Goal: Task Accomplishment & Management: Manage account settings

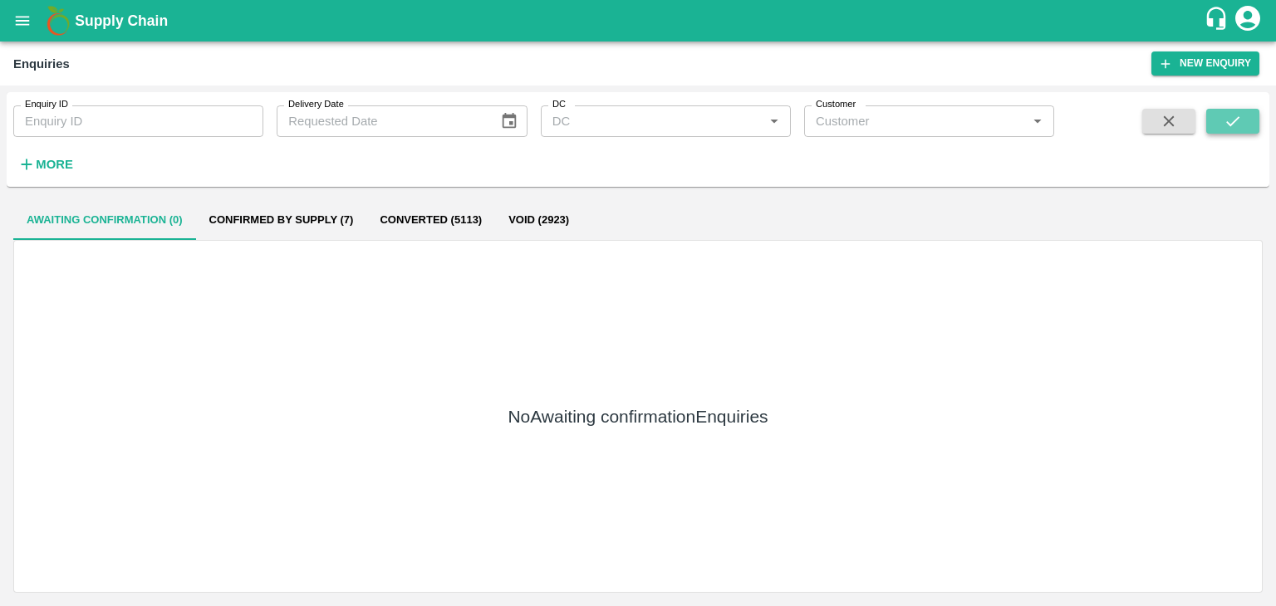
click at [1229, 112] on icon "submit" at bounding box center [1232, 121] width 18 height 18
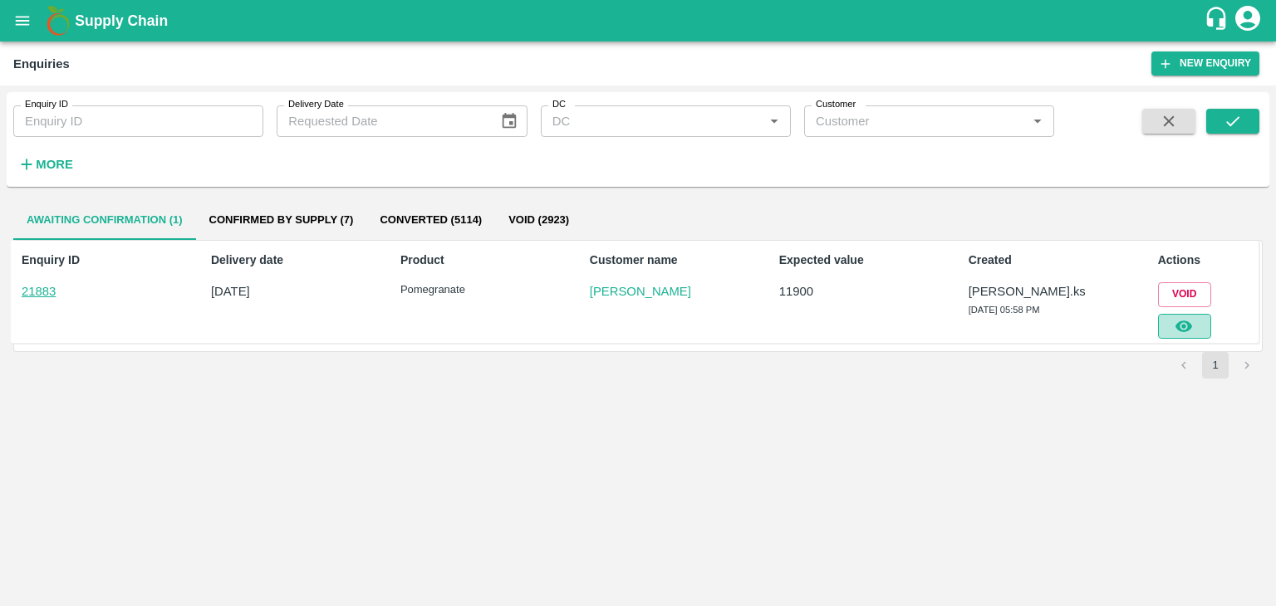
click at [1165, 314] on button "button" at bounding box center [1184, 326] width 53 height 25
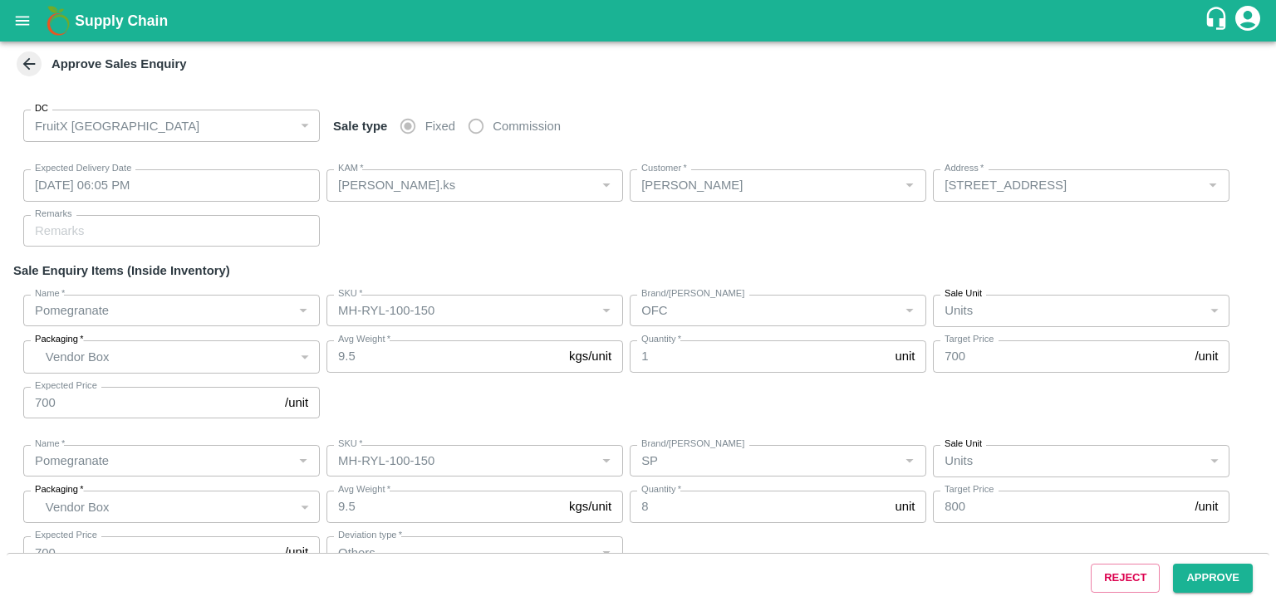
click at [1170, 572] on span "Approve" at bounding box center [1212, 577] width 93 height 13
click at [1171, 572] on span "Approve" at bounding box center [1212, 577] width 93 height 13
click at [1188, 572] on button "Approve" at bounding box center [1213, 578] width 80 height 29
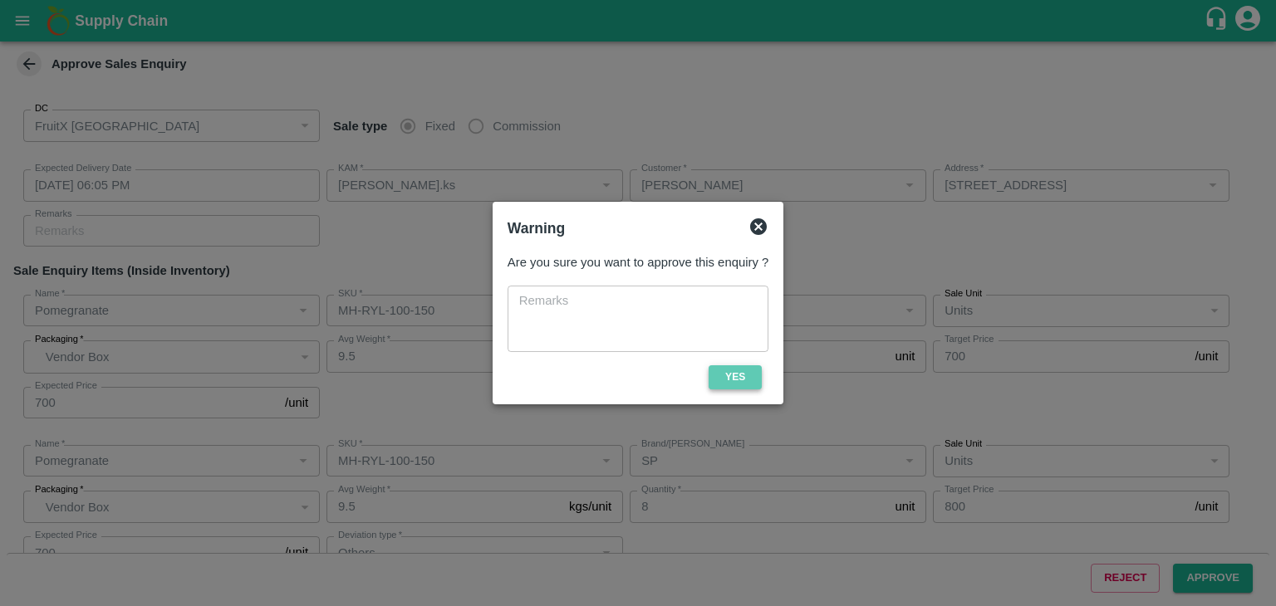
click at [734, 380] on button "Yes" at bounding box center [734, 377] width 53 height 24
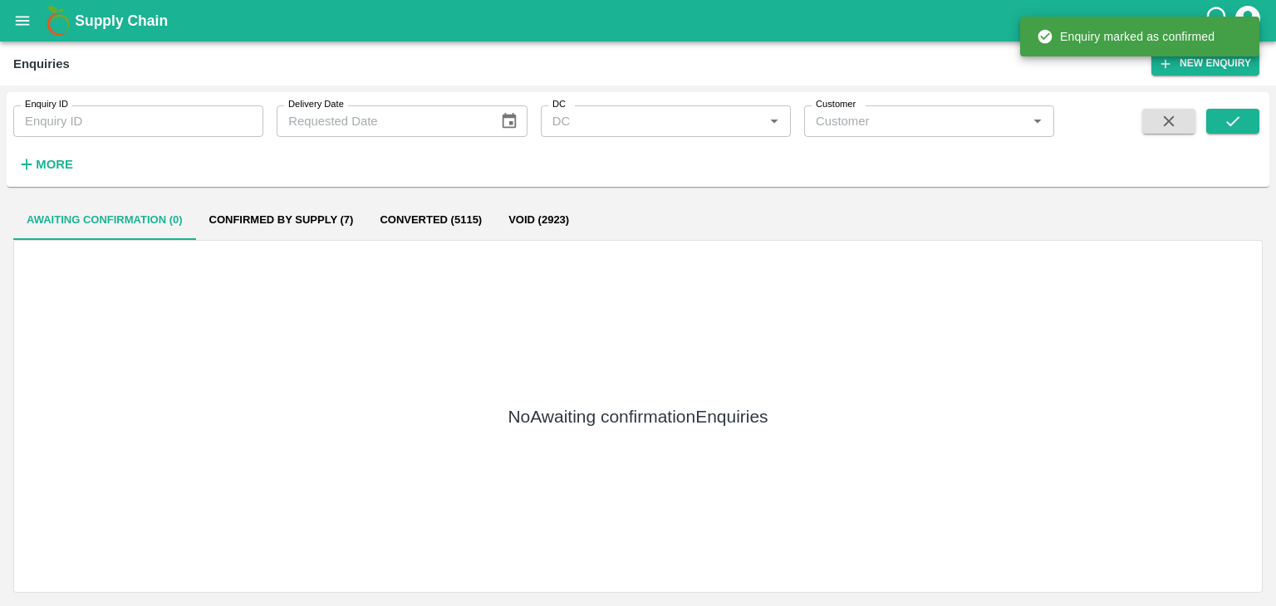
click at [1229, 135] on span at bounding box center [1232, 143] width 53 height 68
click at [1229, 132] on button "submit" at bounding box center [1232, 121] width 53 height 25
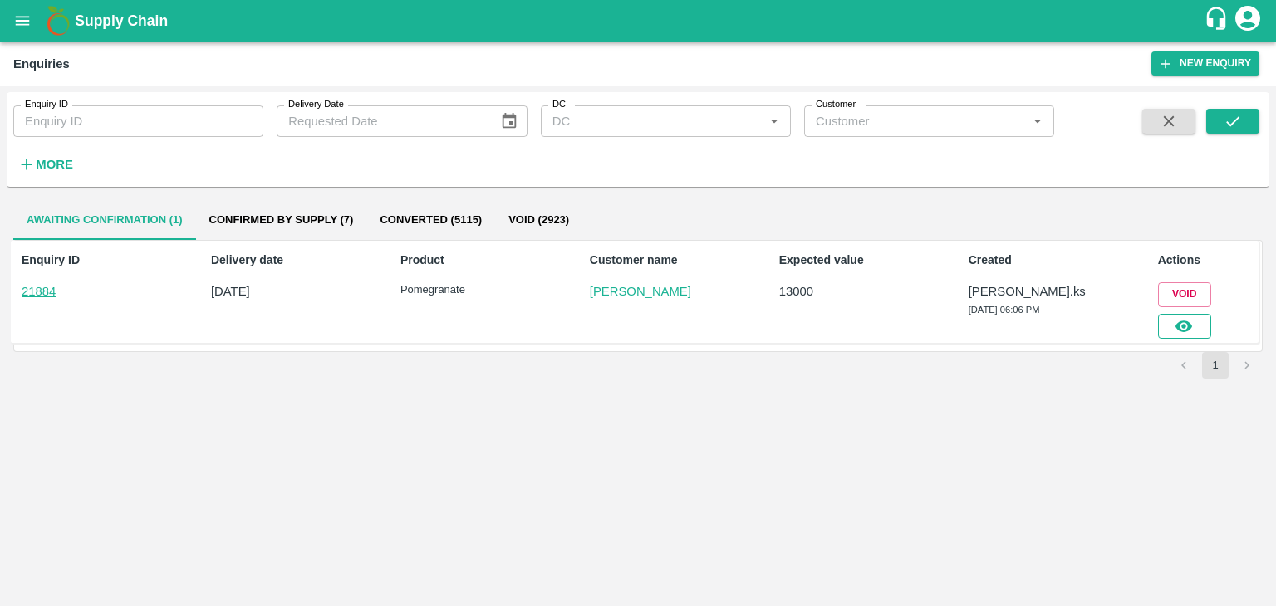
click at [1178, 332] on icon "button" at bounding box center [1183, 326] width 18 height 18
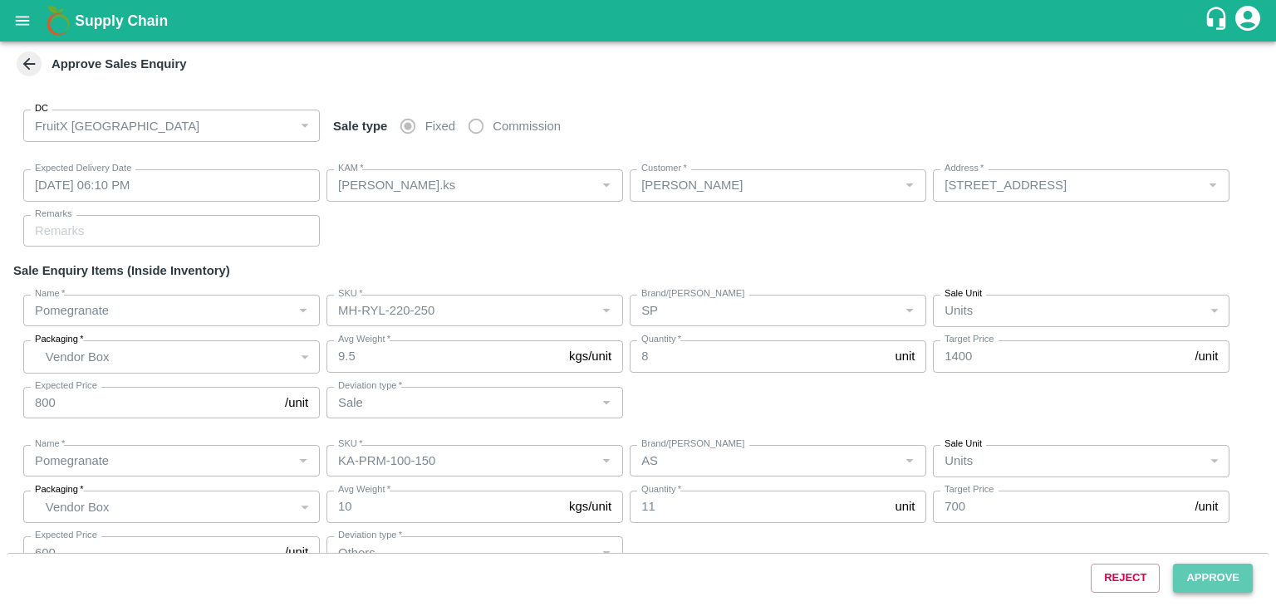
click at [1202, 585] on button "Approve" at bounding box center [1213, 578] width 80 height 29
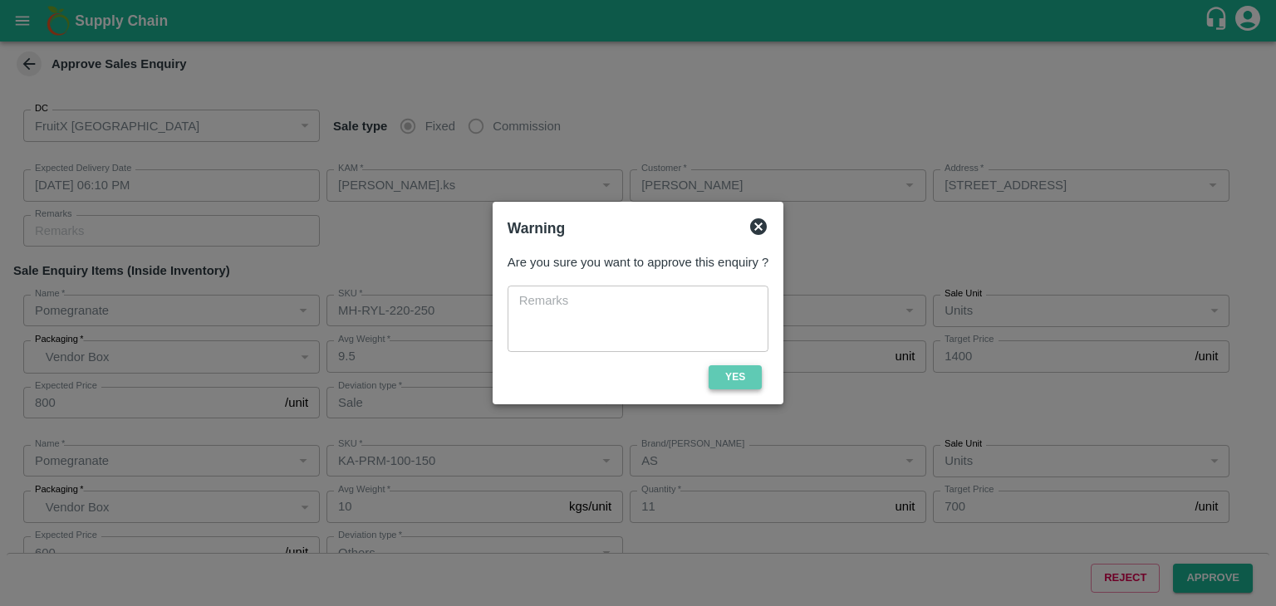
click at [752, 382] on button "Yes" at bounding box center [734, 377] width 53 height 24
